Goal: Use online tool/utility

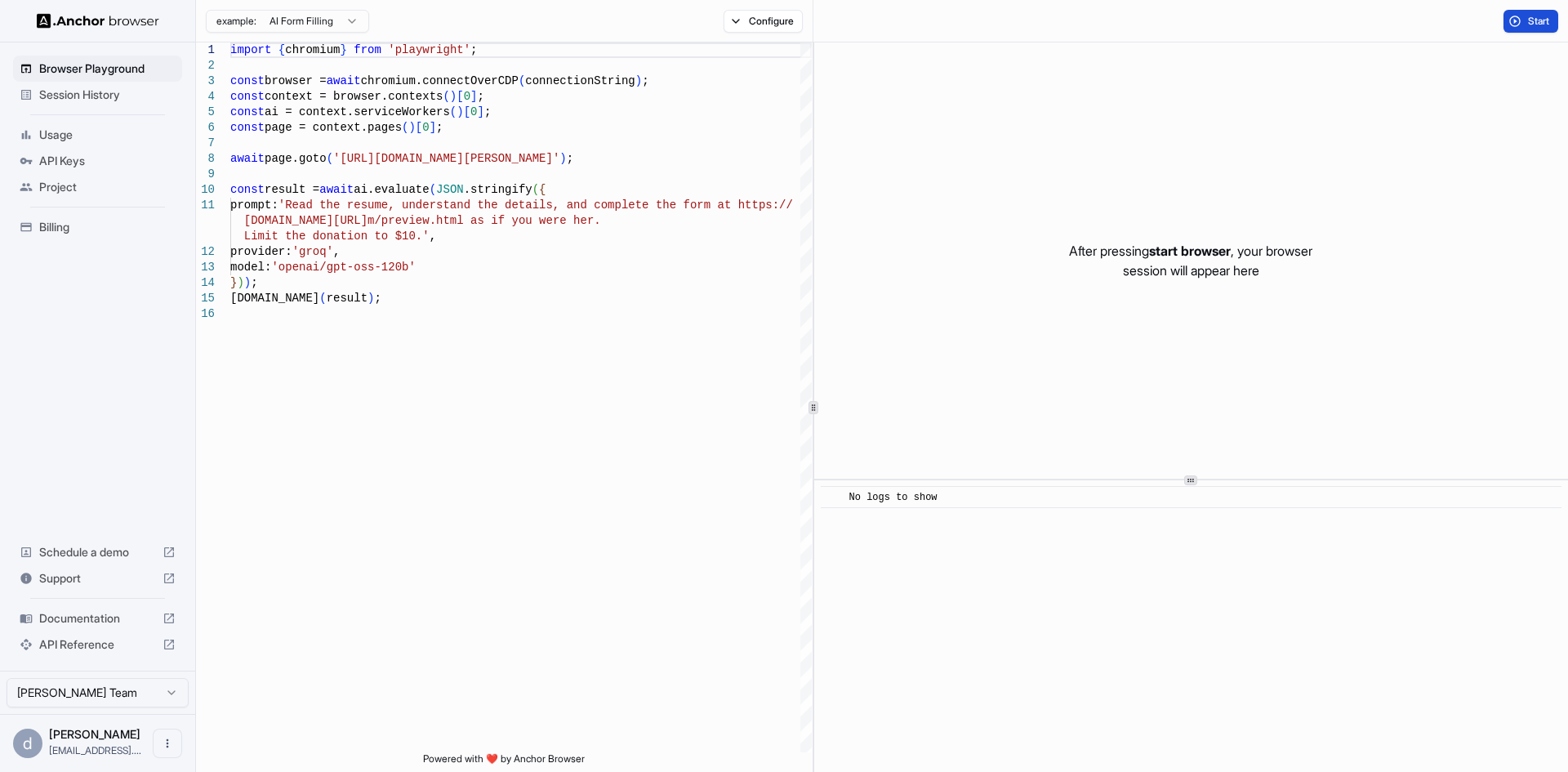
click at [1532, 18] on span "Start" at bounding box center [1539, 20] width 23 height 13
click at [837, 24] on button at bounding box center [837, 21] width 28 height 23
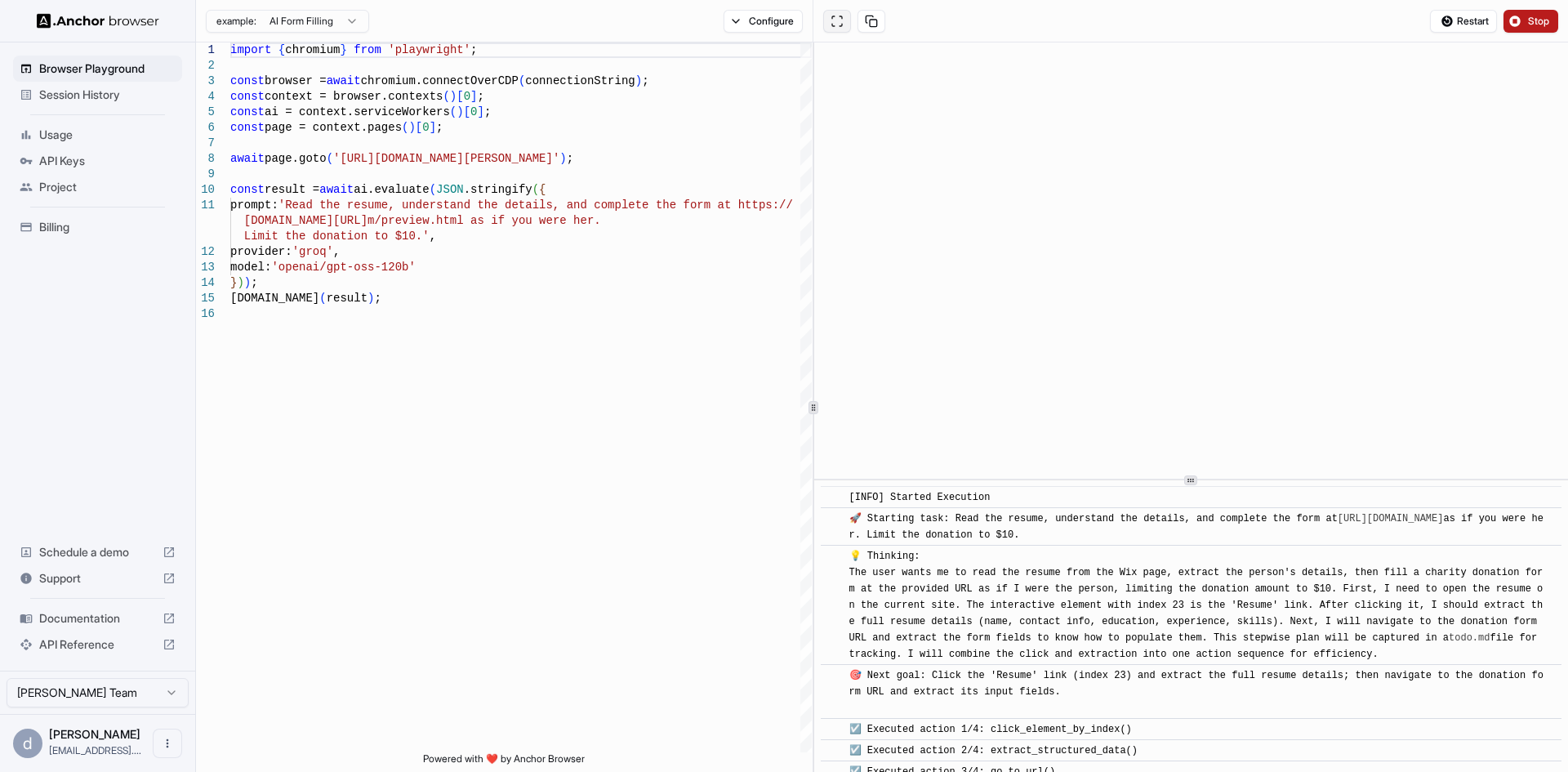
scroll to position [645, 0]
